Goal: Find specific page/section: Find specific page/section

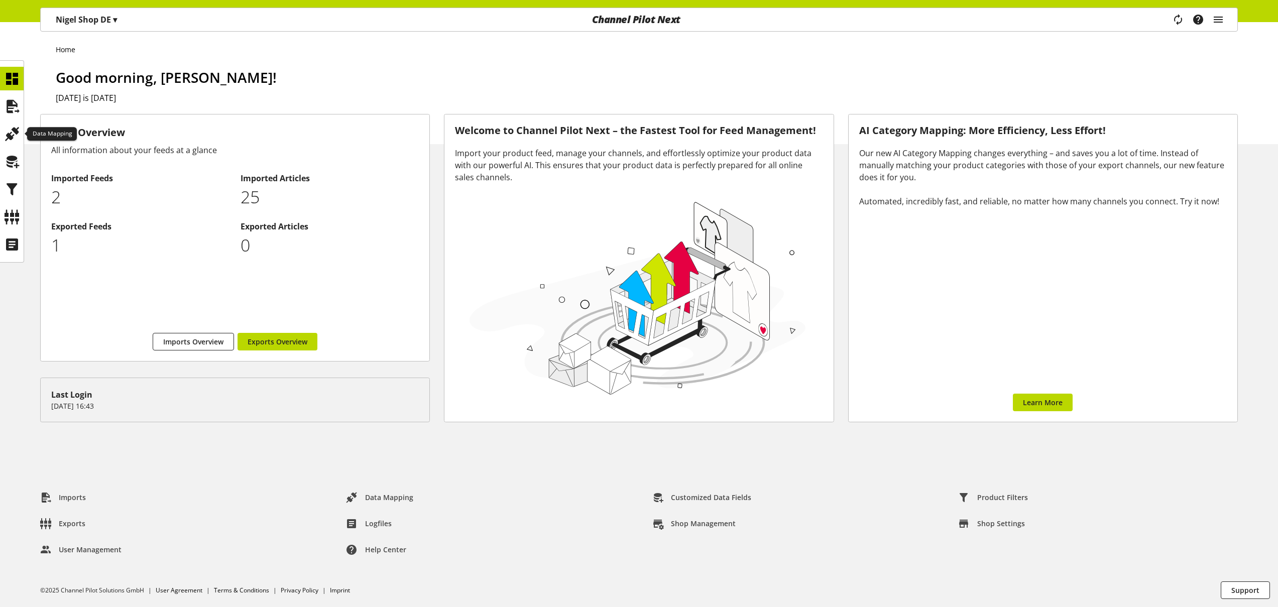
click at [15, 130] on icon at bounding box center [12, 134] width 16 height 20
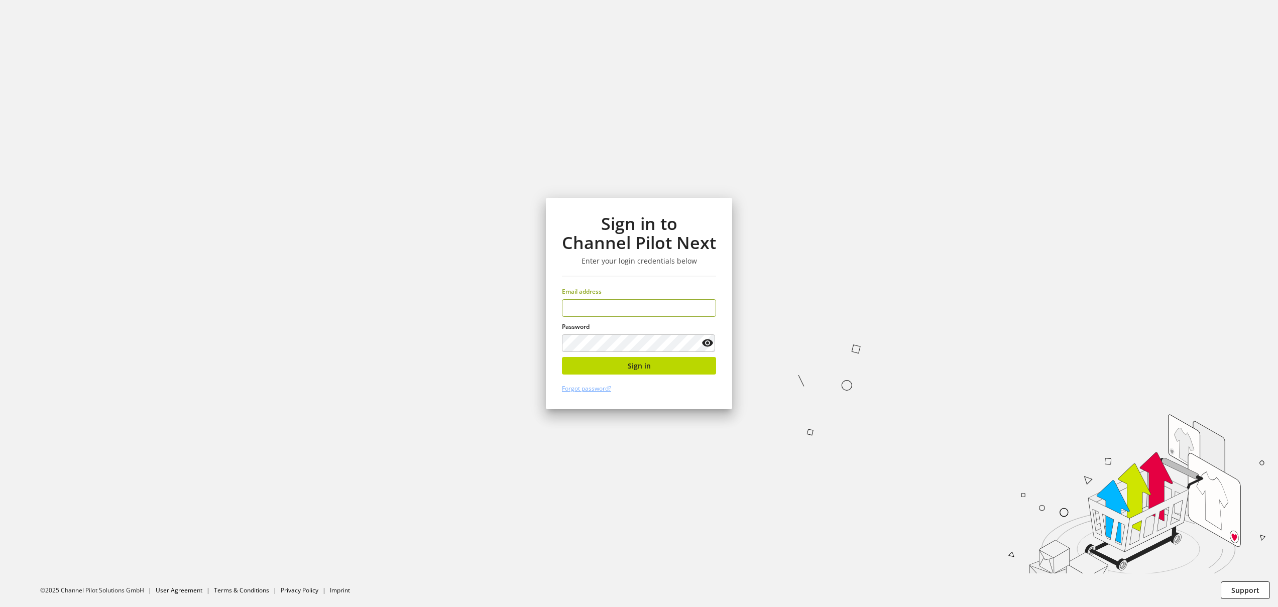
type input "**********"
click at [619, 367] on button "Sign in" at bounding box center [639, 366] width 154 height 18
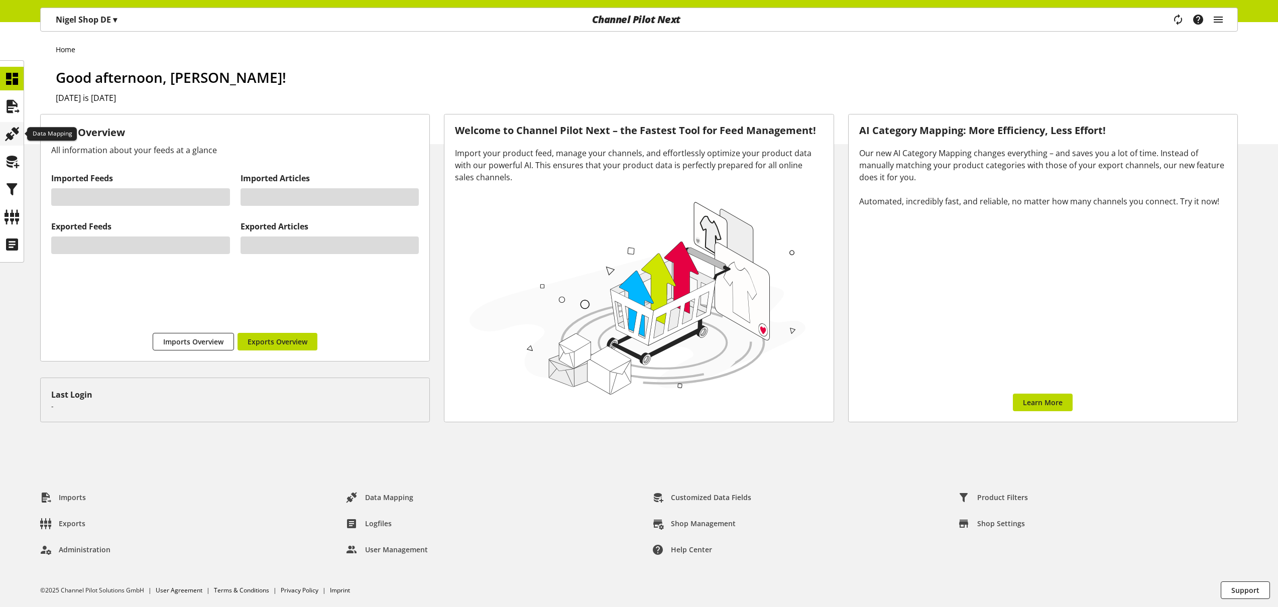
click at [18, 132] on icon at bounding box center [12, 134] width 16 height 20
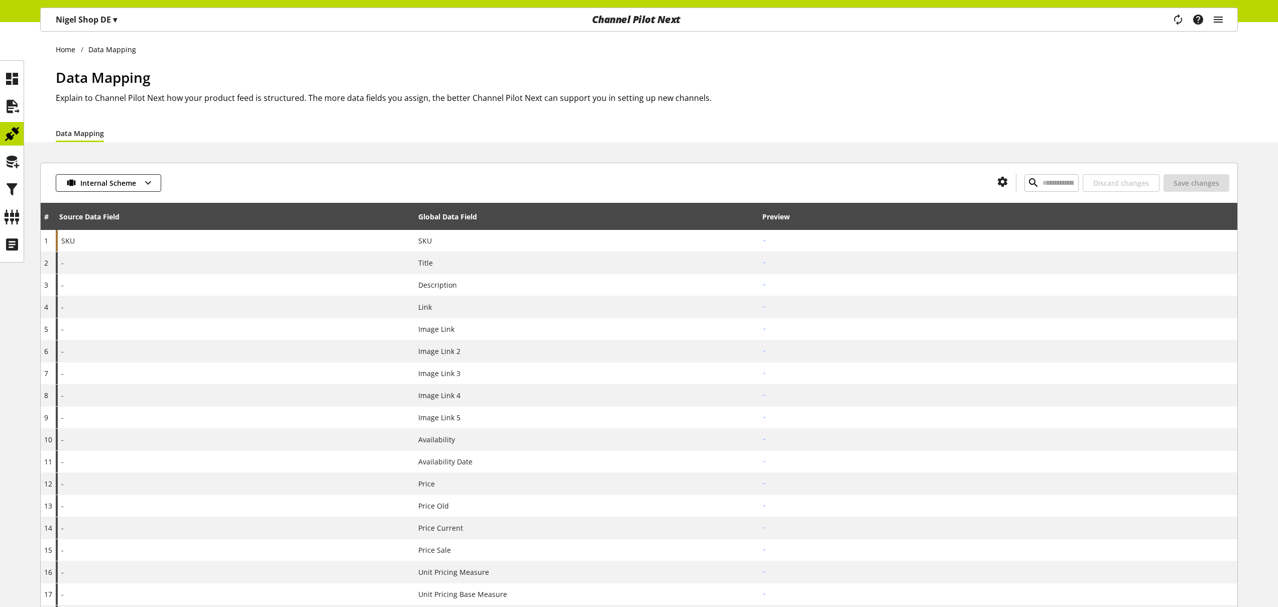
click at [109, 47] on li "Data Mapping" at bounding box center [111, 49] width 61 height 11
click at [103, 50] on li "Data Mapping" at bounding box center [111, 49] width 61 height 11
drag, startPoint x: 95, startPoint y: 49, endPoint x: 90, endPoint y: 52, distance: 5.6
click at [96, 49] on li "Data Mapping" at bounding box center [111, 49] width 61 height 11
click at [70, 49] on link "Home" at bounding box center [68, 49] width 25 height 11
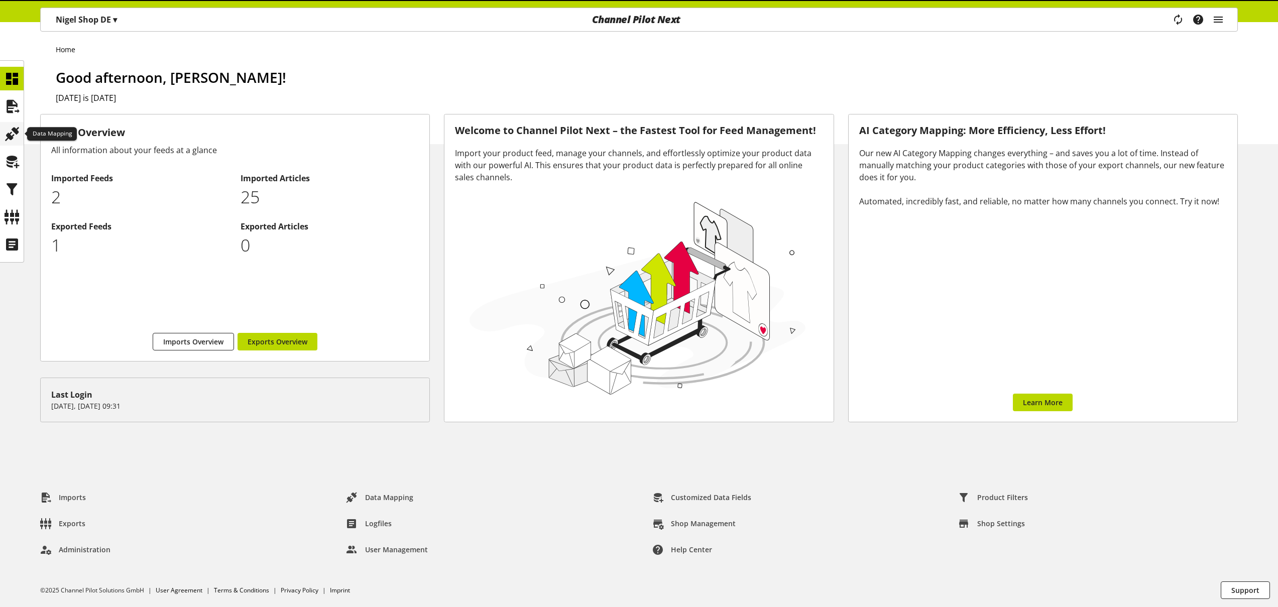
click at [9, 132] on icon at bounding box center [12, 134] width 16 height 20
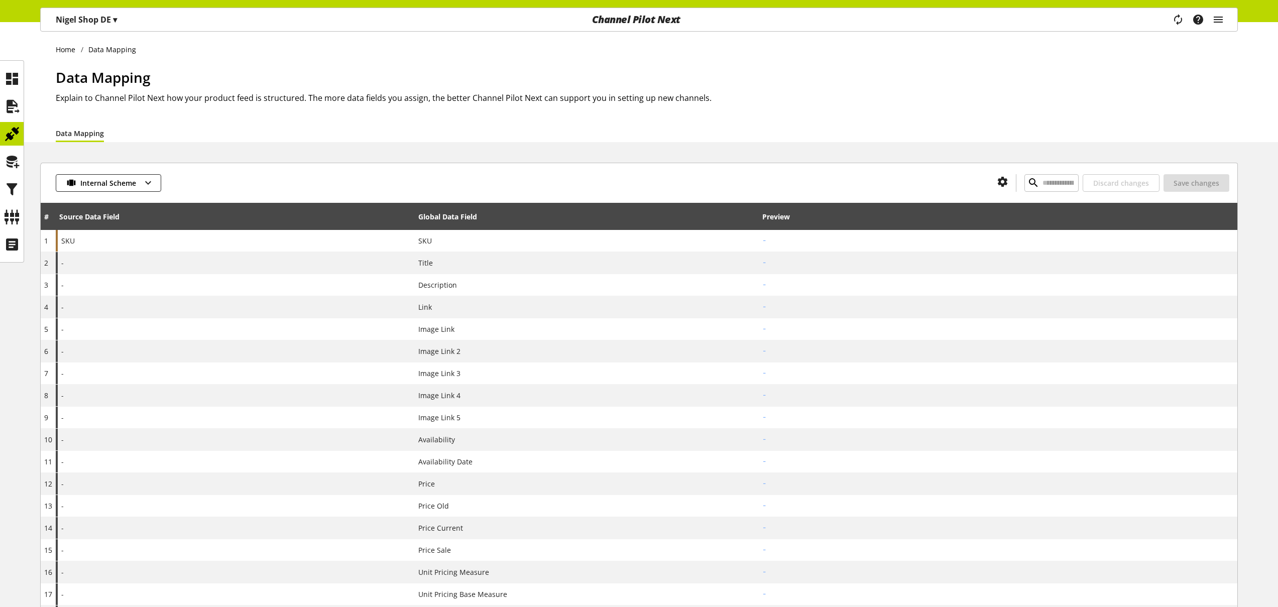
click at [85, 135] on link "Data Mapping" at bounding box center [80, 133] width 48 height 11
click at [15, 131] on icon at bounding box center [12, 134] width 16 height 20
click at [94, 136] on link "Data Mapping" at bounding box center [80, 133] width 48 height 11
click at [13, 134] on icon at bounding box center [12, 134] width 16 height 20
click at [81, 136] on link "Data Mapping" at bounding box center [80, 133] width 48 height 11
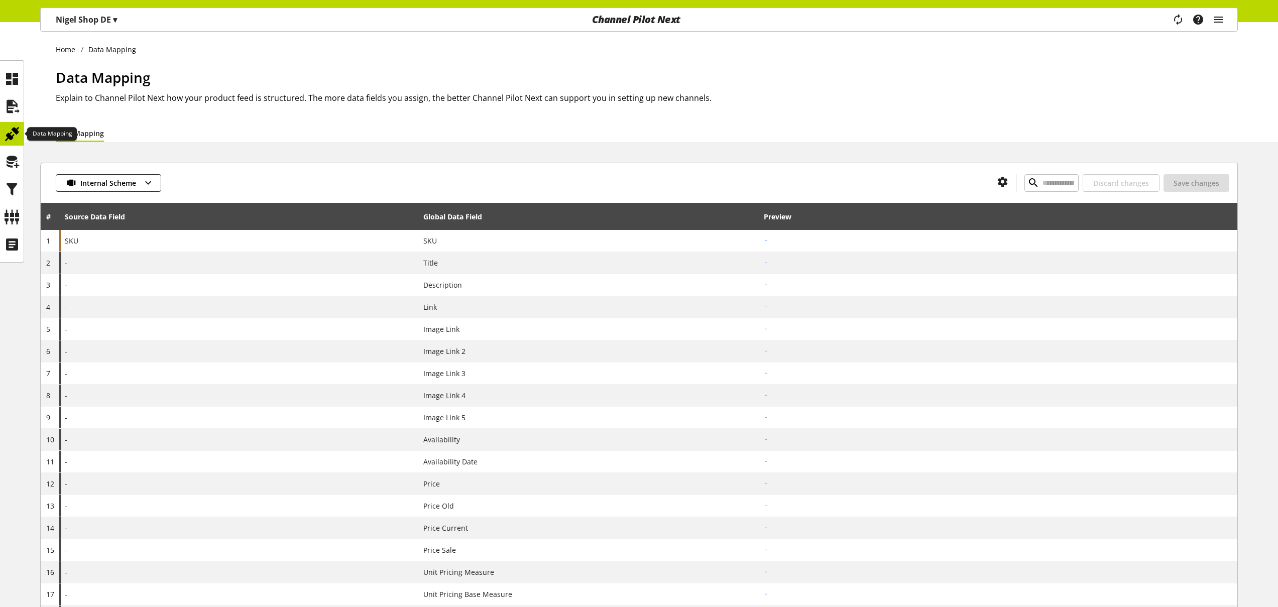
click at [13, 133] on icon at bounding box center [12, 134] width 16 height 20
click at [87, 133] on link "Data Mapping" at bounding box center [80, 133] width 48 height 11
click at [14, 129] on icon at bounding box center [12, 134] width 16 height 20
click at [74, 132] on link "Data Mapping" at bounding box center [80, 133] width 48 height 11
click at [19, 132] on icon at bounding box center [12, 134] width 16 height 20
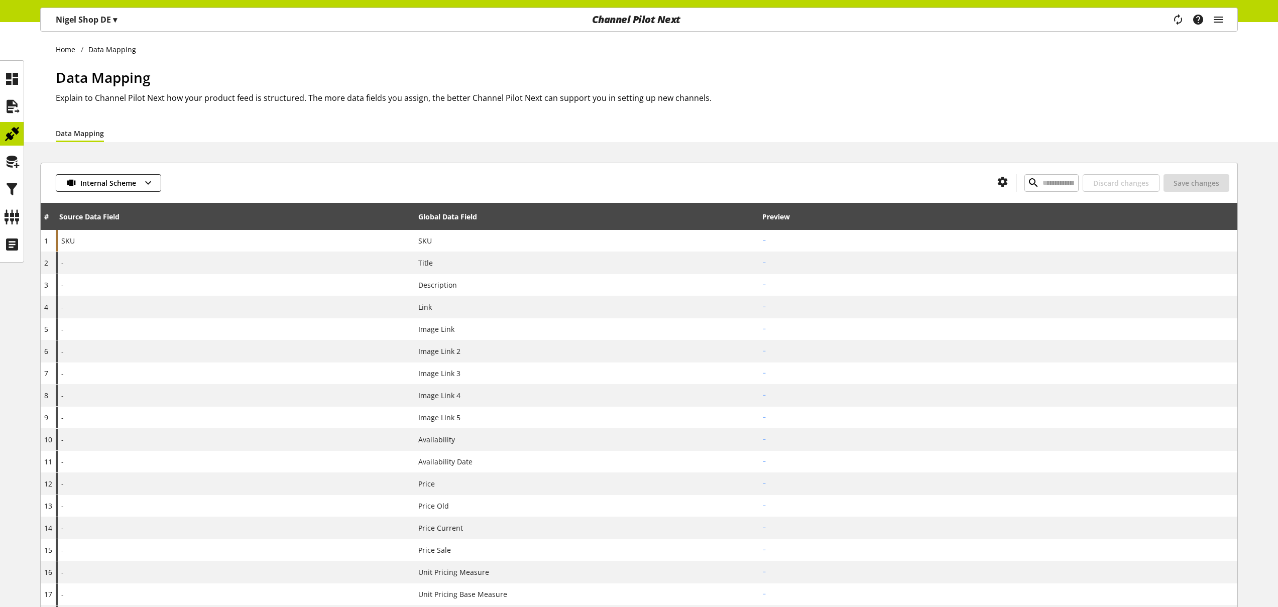
click at [88, 133] on link "Data Mapping" at bounding box center [80, 133] width 48 height 11
click at [10, 134] on icon at bounding box center [12, 134] width 16 height 20
click at [78, 134] on link "Data Mapping" at bounding box center [80, 133] width 48 height 11
click at [16, 79] on icon at bounding box center [12, 79] width 16 height 20
